Goal: Information Seeking & Learning: Check status

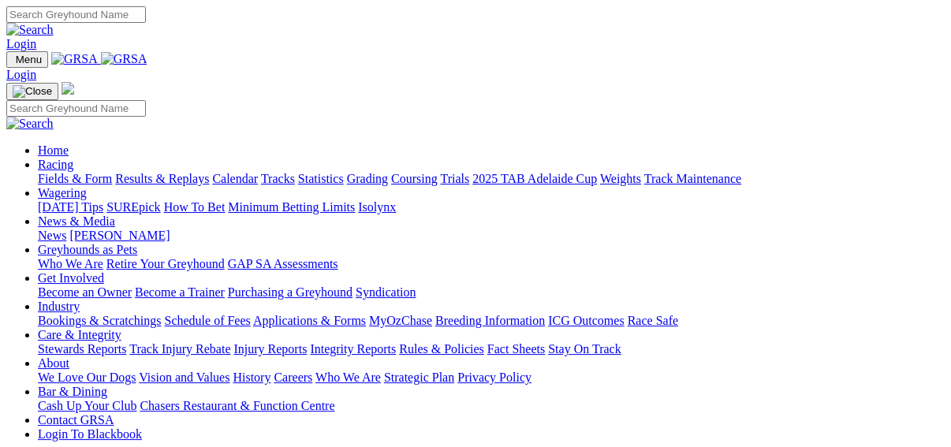
click at [43, 172] on link "Fields & Form" at bounding box center [75, 178] width 74 height 13
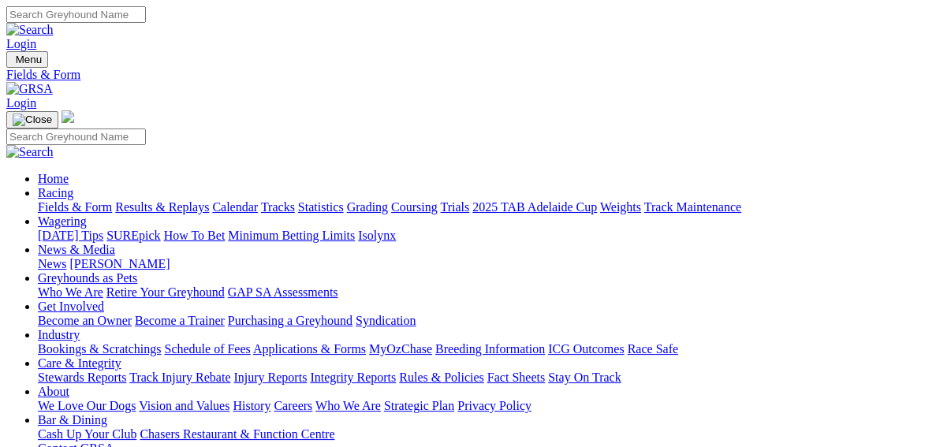
click at [209, 200] on link "Results & Replays" at bounding box center [162, 206] width 94 height 13
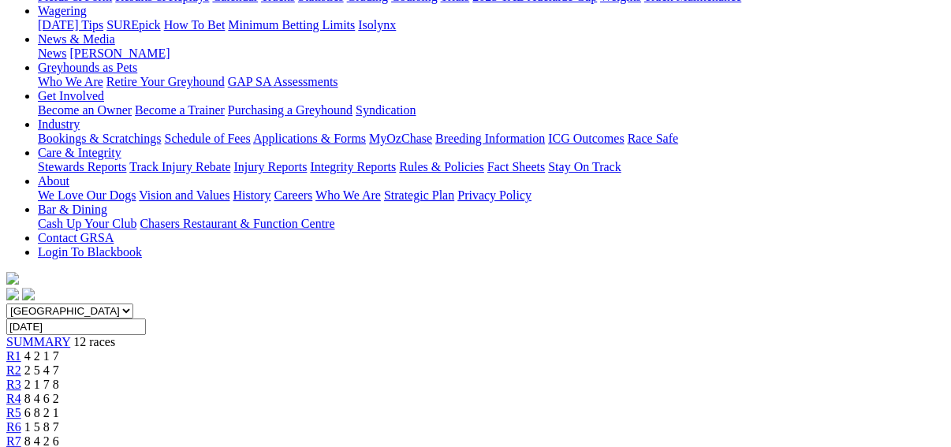
scroll to position [189, 0]
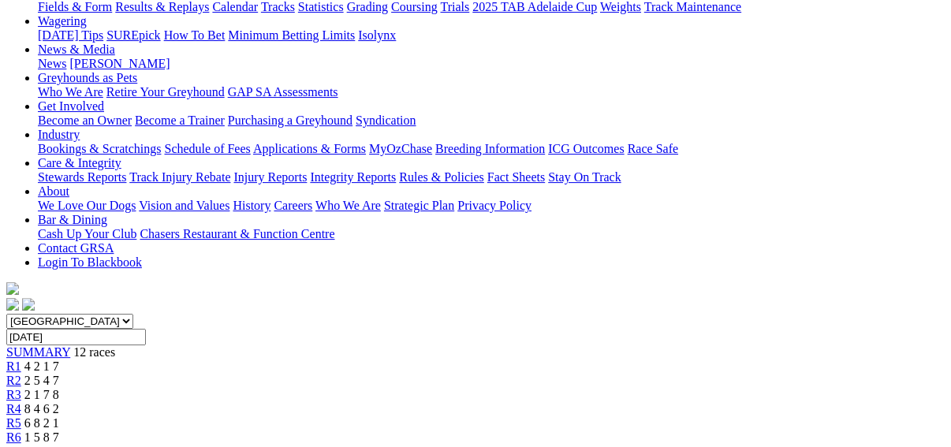
scroll to position [126, 0]
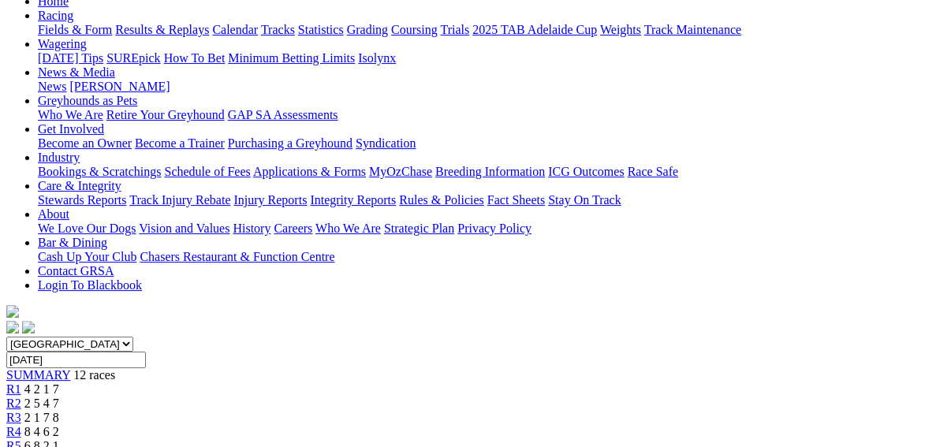
scroll to position [126, 0]
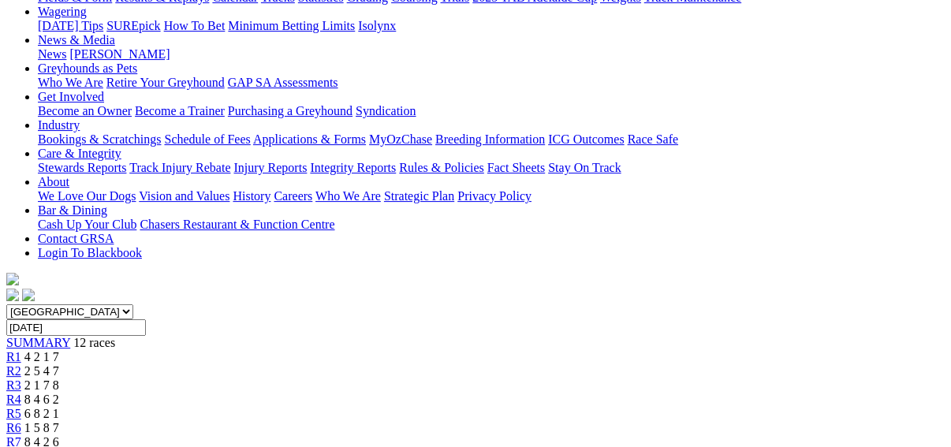
scroll to position [189, 0]
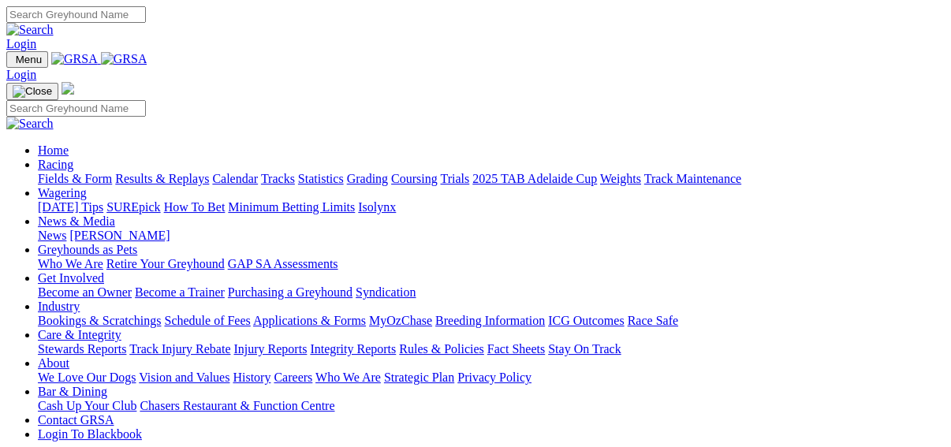
click at [38, 172] on link "Fields & Form" at bounding box center [75, 178] width 74 height 13
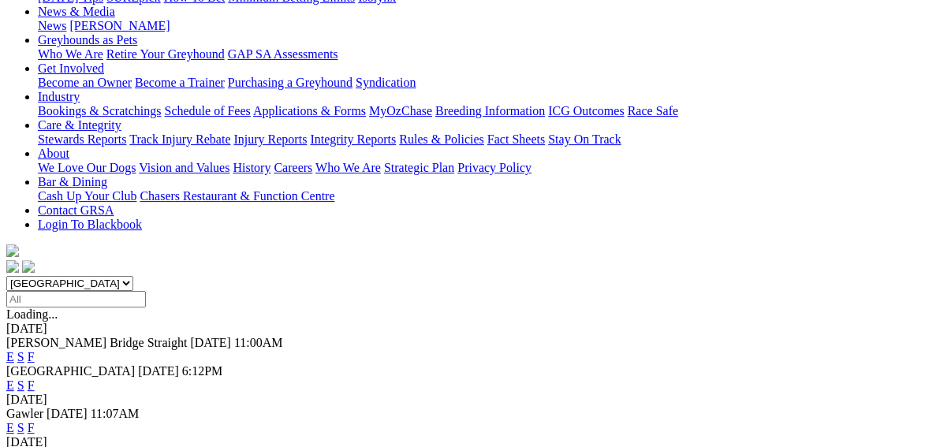
scroll to position [315, 0]
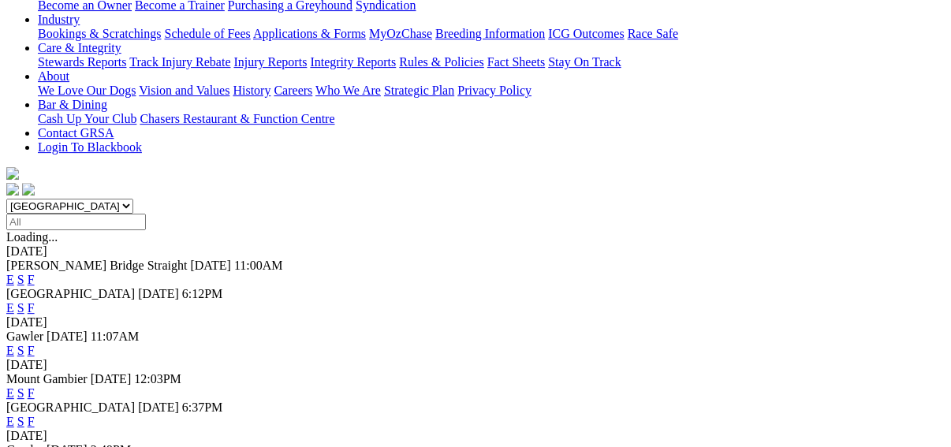
click at [35, 415] on link "F" at bounding box center [31, 421] width 7 height 13
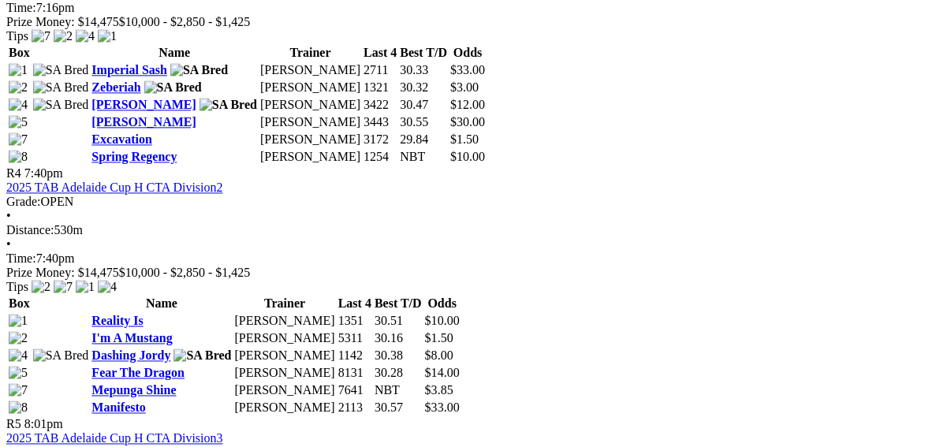
scroll to position [1388, 0]
